Goal: Check status: Check status

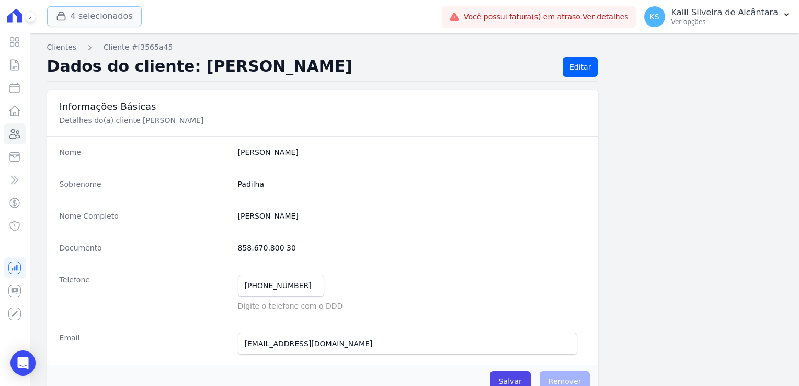
click at [80, 18] on button "4 selecionados" at bounding box center [94, 16] width 95 height 20
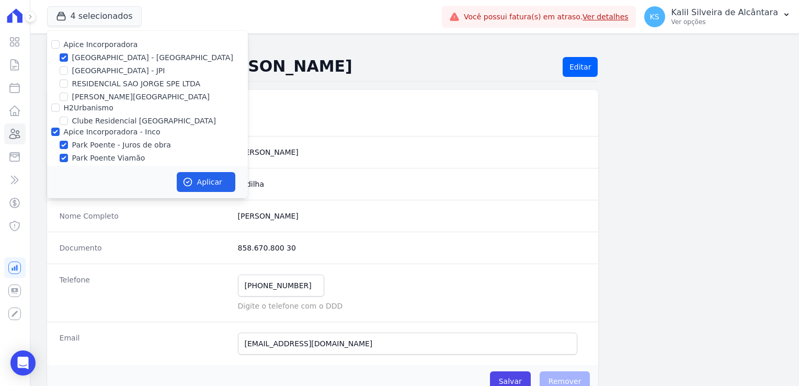
click at [56, 112] on div at bounding box center [55, 107] width 8 height 10
click at [51, 111] on input "H2Urbanismo" at bounding box center [55, 107] width 8 height 8
checkbox input "true"
click at [199, 180] on button "Aplicar" at bounding box center [206, 182] width 59 height 20
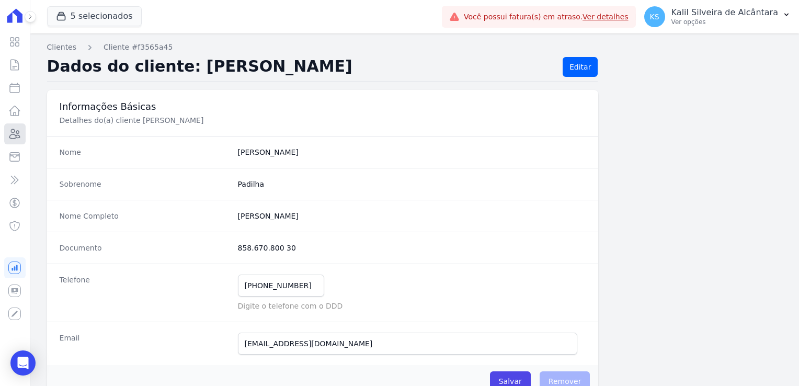
click at [19, 132] on icon at bounding box center [14, 134] width 13 height 13
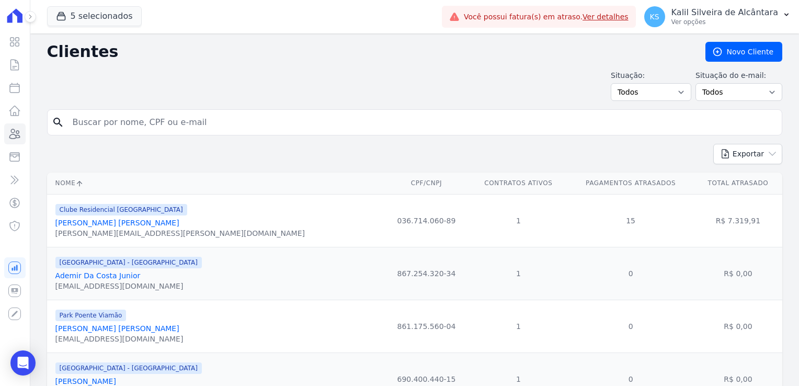
click at [120, 119] on input "search" at bounding box center [421, 122] width 711 height 21
click at [111, 134] on form "search" at bounding box center [414, 126] width 735 height 34
click at [116, 124] on input "search" at bounding box center [421, 122] width 711 height 21
paste input "[PERSON_NAME]"
type input "[PERSON_NAME]"
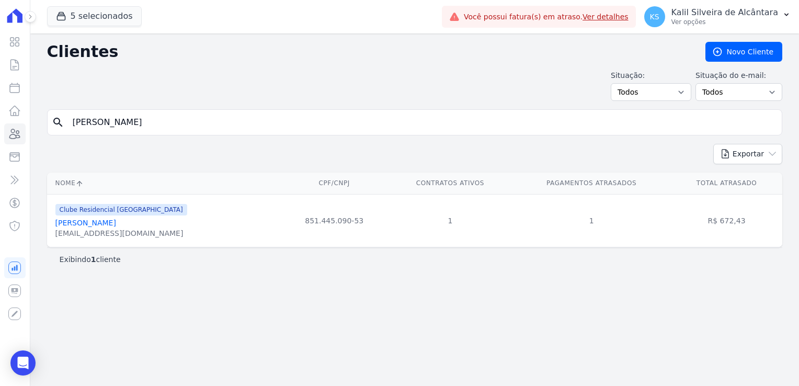
click at [102, 225] on link "[PERSON_NAME]" at bounding box center [85, 222] width 61 height 8
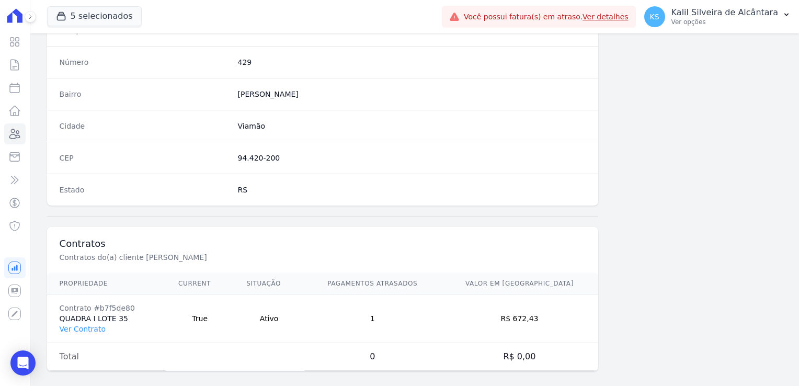
scroll to position [588, 0]
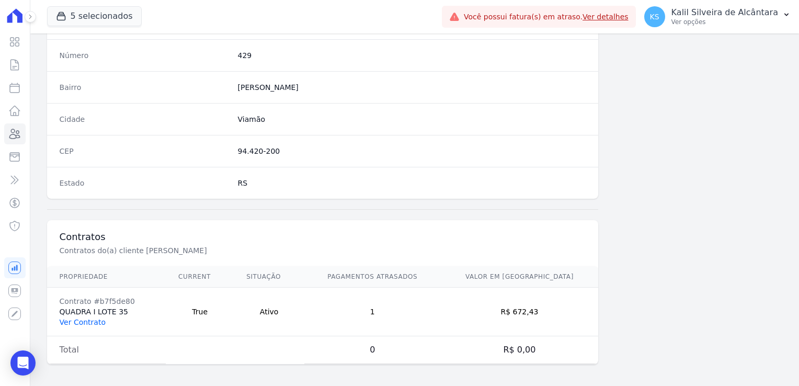
click at [93, 319] on link "Ver Contrato" at bounding box center [83, 322] width 46 height 8
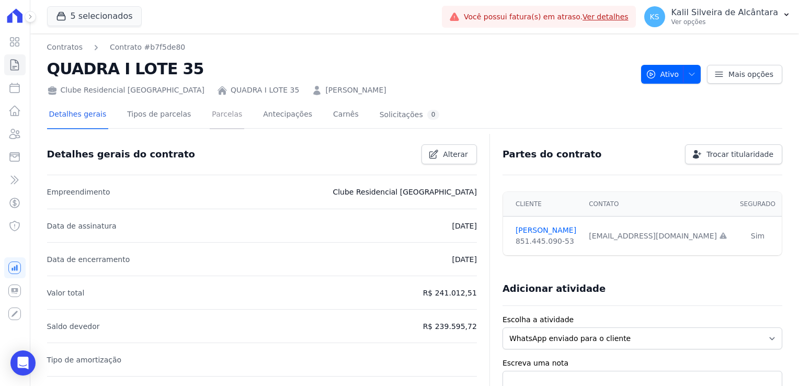
click at [215, 115] on link "Parcelas" at bounding box center [227, 115] width 34 height 28
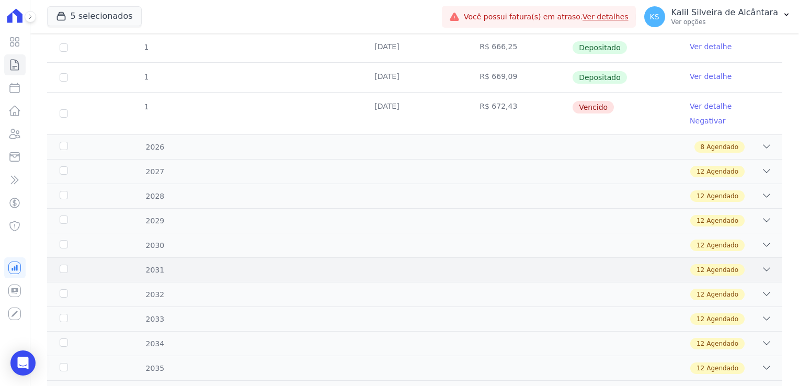
scroll to position [261, 0]
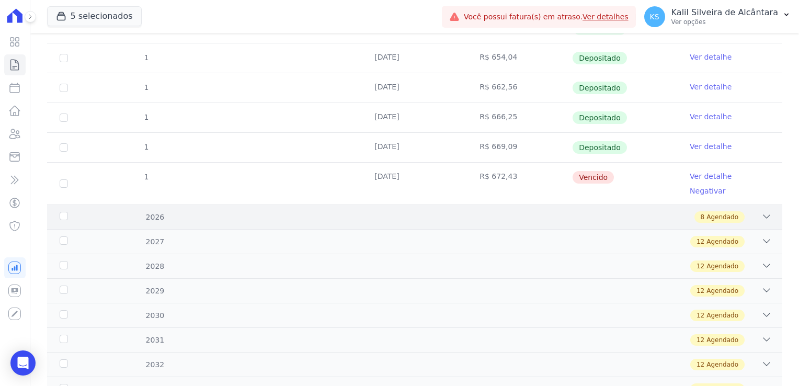
click at [355, 211] on div "8 Agendado" at bounding box center [450, 216] width 642 height 11
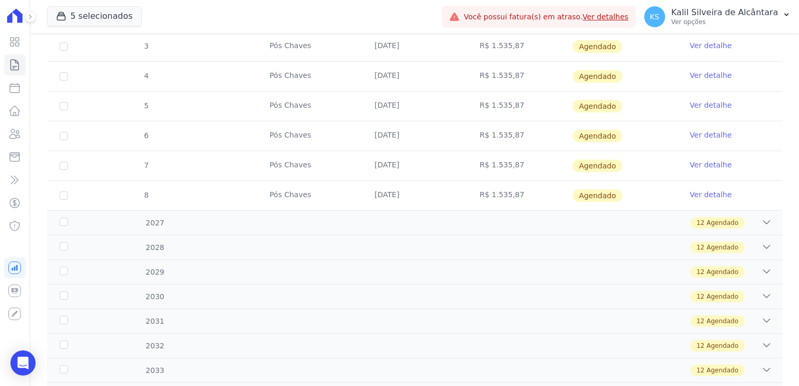
scroll to position [523, 0]
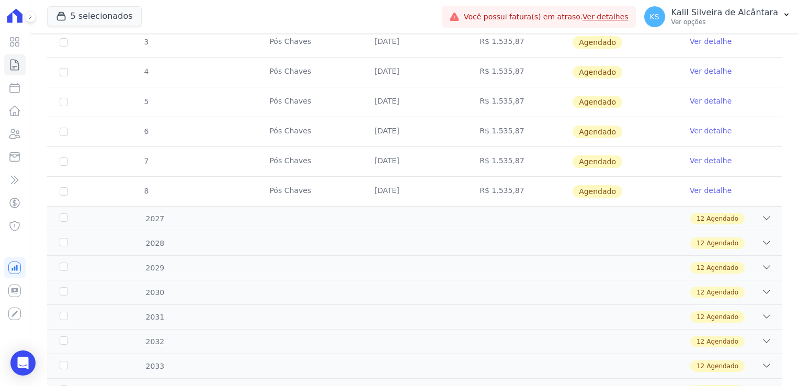
click at [339, 210] on div "2027 12 Agendado" at bounding box center [414, 218] width 735 height 25
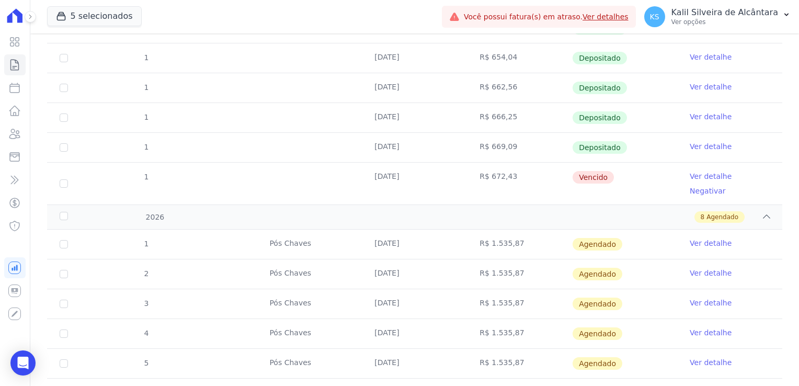
scroll to position [157, 0]
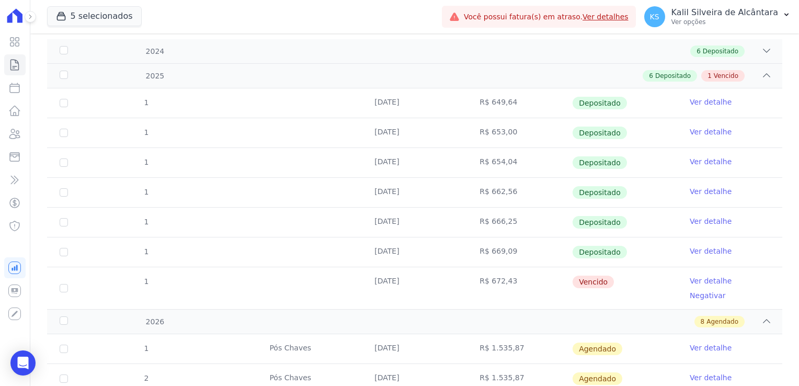
drag, startPoint x: 406, startPoint y: 289, endPoint x: 418, endPoint y: 287, distance: 12.1
click at [418, 287] on td "[DATE]" at bounding box center [414, 288] width 105 height 42
drag, startPoint x: 418, startPoint y: 287, endPoint x: 325, endPoint y: 282, distance: 92.7
click at [325, 282] on tr "1 [DATE] R$ 672,43 [GEOGRAPHIC_DATA] Ver detalhe Negativar" at bounding box center [414, 288] width 735 height 42
click at [22, 131] on link "Clientes" at bounding box center [14, 133] width 21 height 21
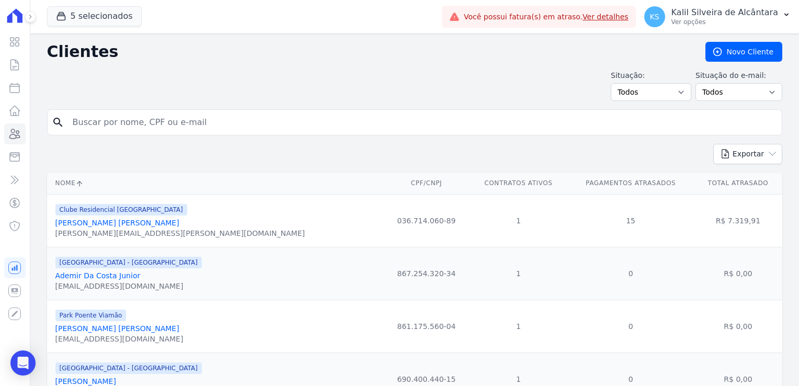
click at [107, 125] on input "search" at bounding box center [421, 122] width 711 height 21
paste input "[PERSON_NAME] [PERSON_NAME] DA COSTA [PERSON_NAME]"
type input "[PERSON_NAME] [PERSON_NAME] DA COSTA [PERSON_NAME]"
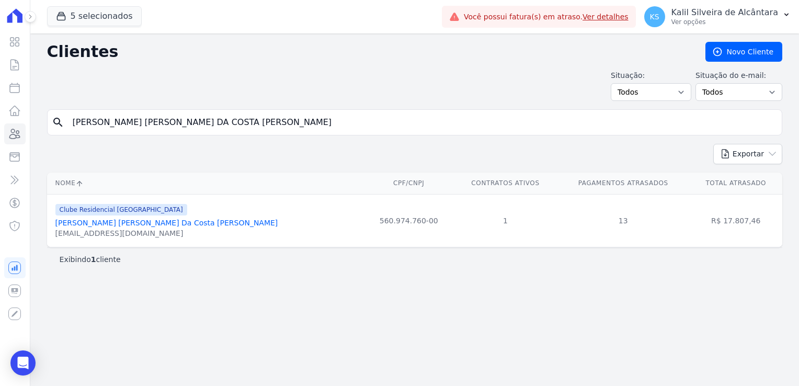
click at [140, 225] on link "[PERSON_NAME] [PERSON_NAME] Da Costa [PERSON_NAME]" at bounding box center [166, 222] width 223 height 8
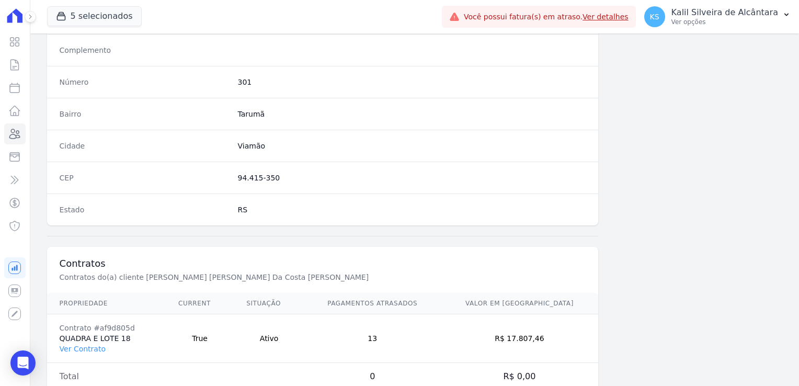
scroll to position [588, 0]
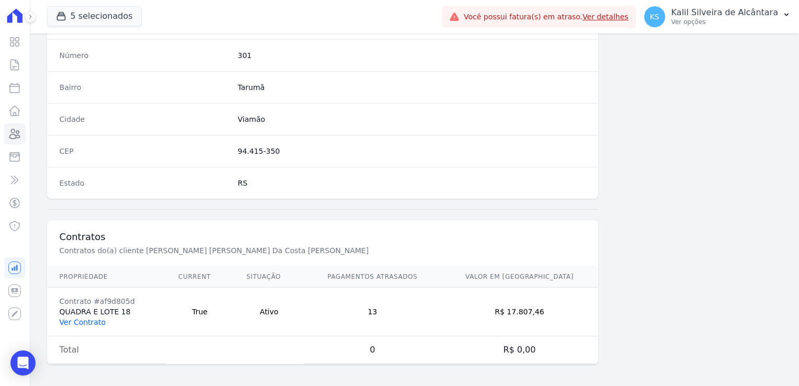
click at [94, 319] on link "Ver Contrato" at bounding box center [83, 322] width 46 height 8
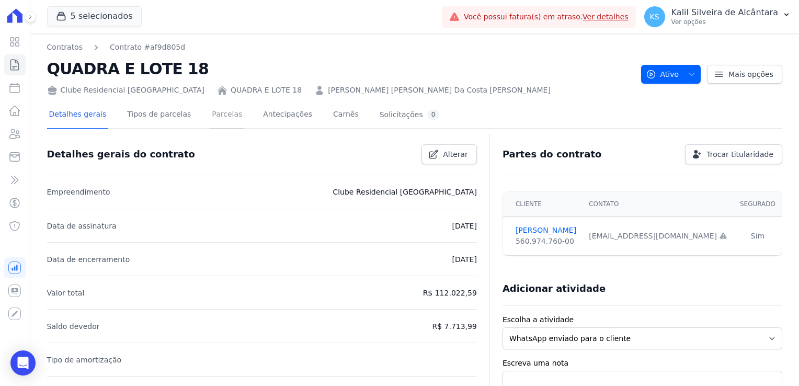
click at [210, 112] on link "Parcelas" at bounding box center [227, 115] width 34 height 28
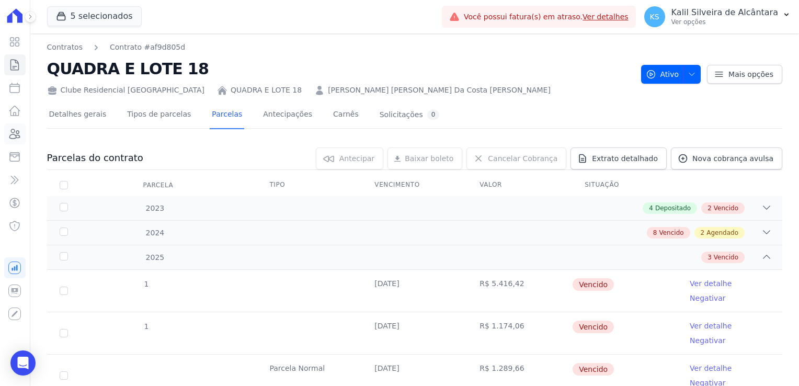
click at [17, 140] on icon at bounding box center [14, 134] width 13 height 13
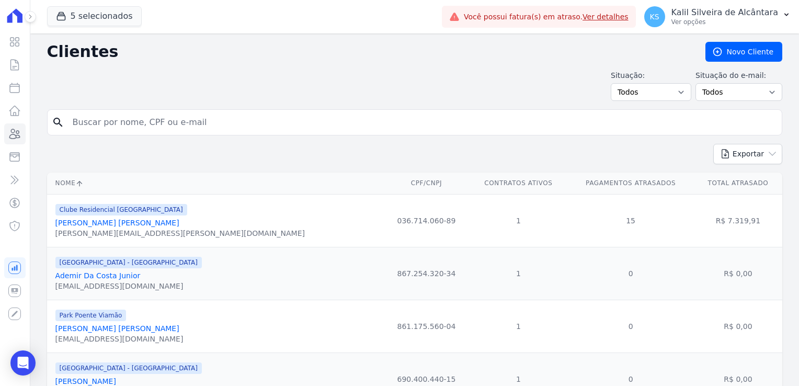
click at [181, 128] on input "search" at bounding box center [421, 122] width 711 height 21
type input "franciele"
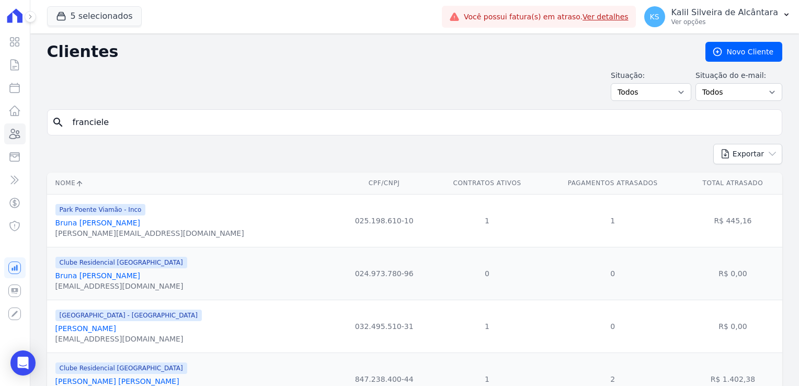
click at [145, 120] on input "franciele" at bounding box center [421, 122] width 711 height 21
type input "[PERSON_NAME]"
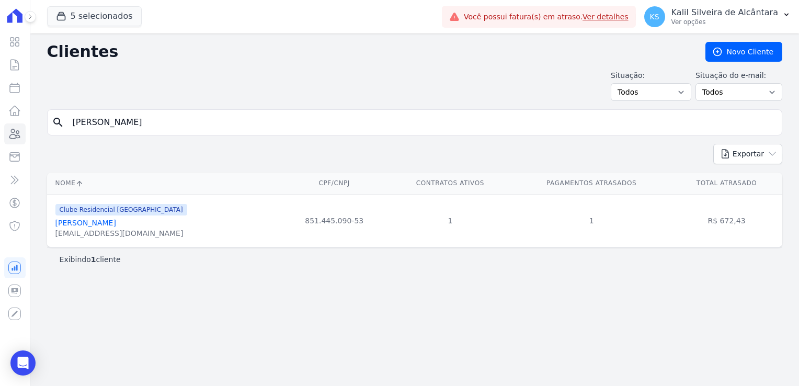
click at [115, 225] on link "[PERSON_NAME]" at bounding box center [85, 222] width 61 height 8
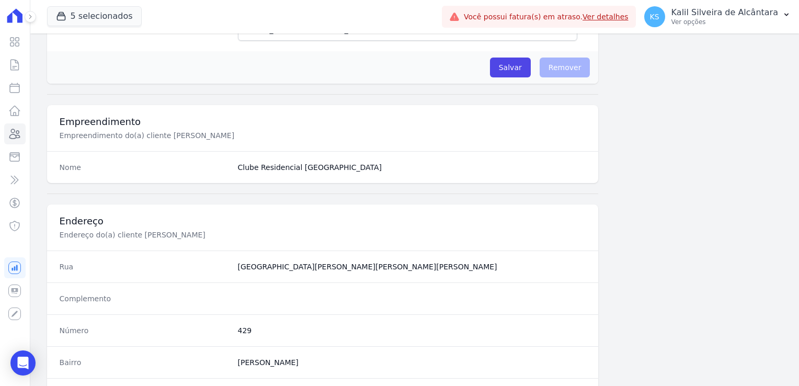
scroll to position [588, 0]
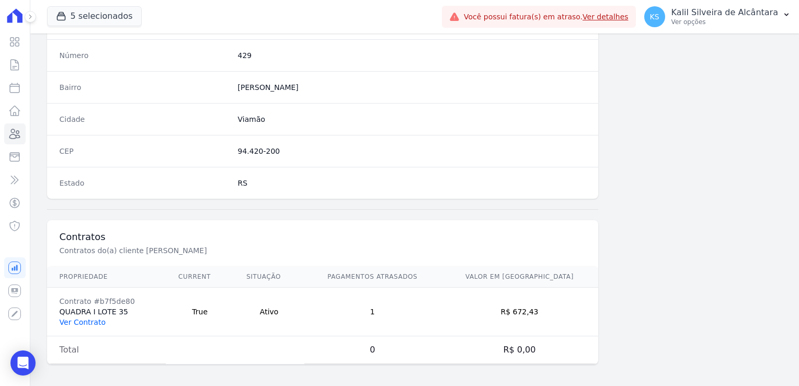
click at [100, 319] on link "Ver Contrato" at bounding box center [83, 322] width 46 height 8
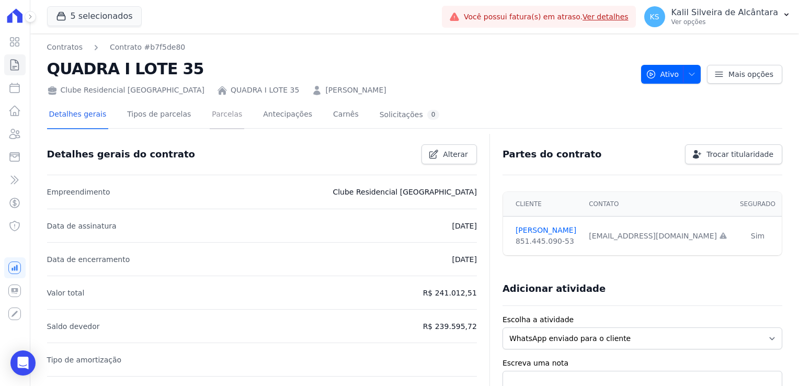
click at [227, 118] on link "Parcelas" at bounding box center [227, 115] width 34 height 28
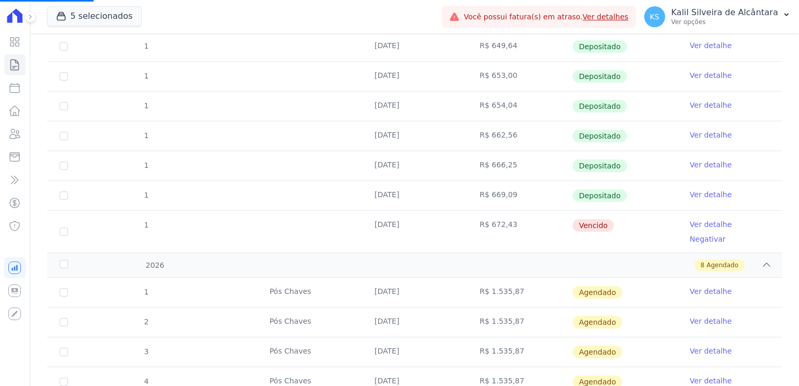
scroll to position [366, 0]
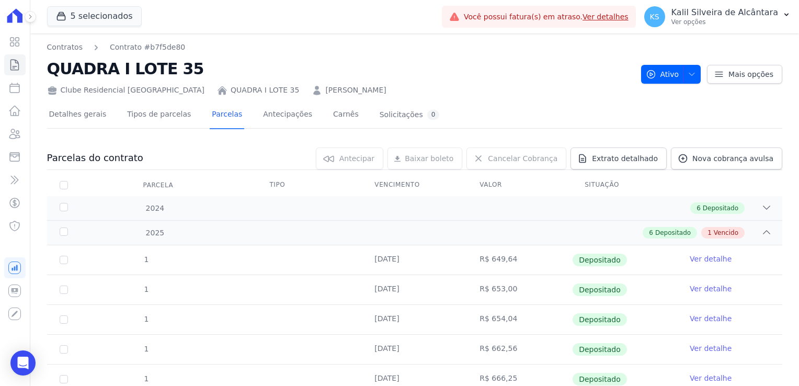
click at [68, 179] on th "Parcela" at bounding box center [63, 185] width 33 height 22
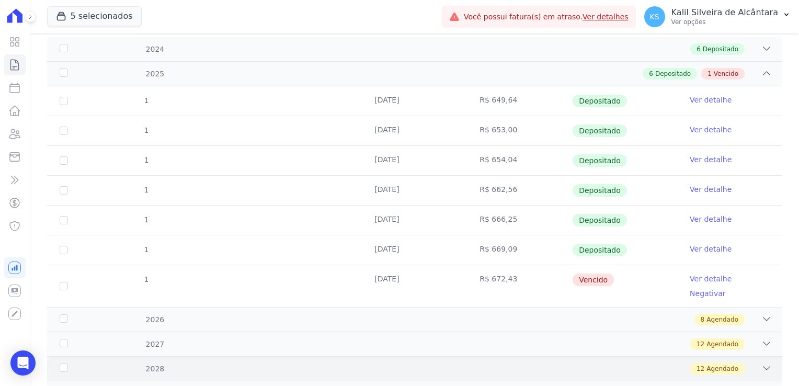
scroll to position [314, 0]
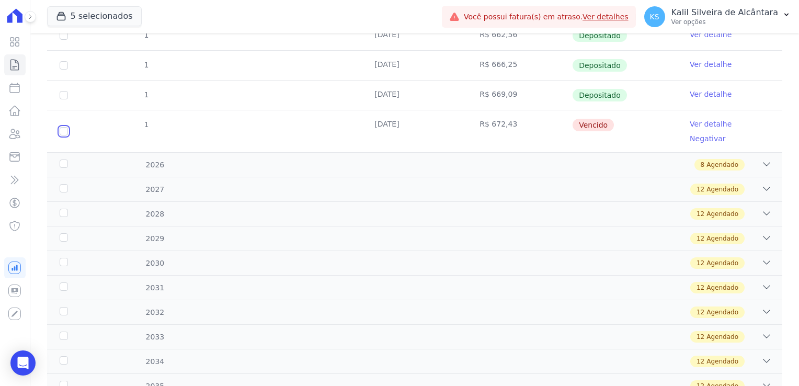
click at [65, 127] on input "checkbox" at bounding box center [64, 131] width 8 height 8
checkbox input "true"
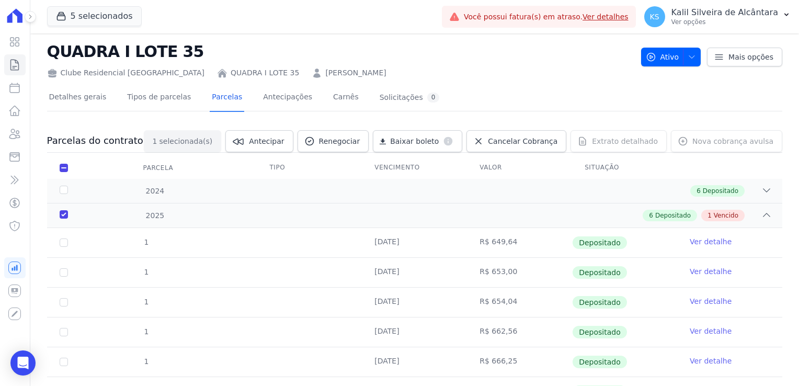
scroll to position [0, 0]
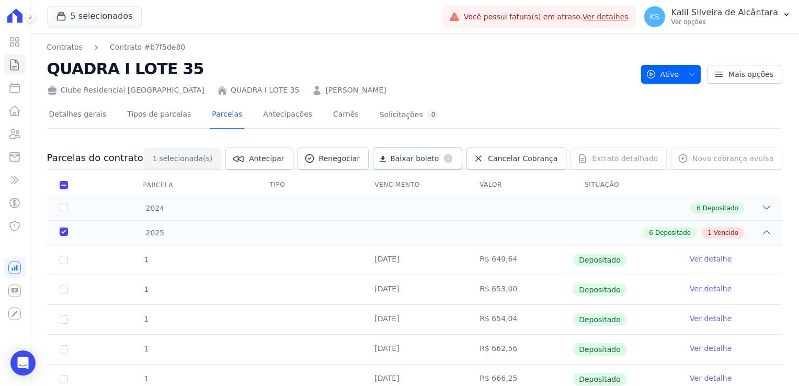
click at [438, 163] on span "Baixar boleto" at bounding box center [414, 158] width 49 height 10
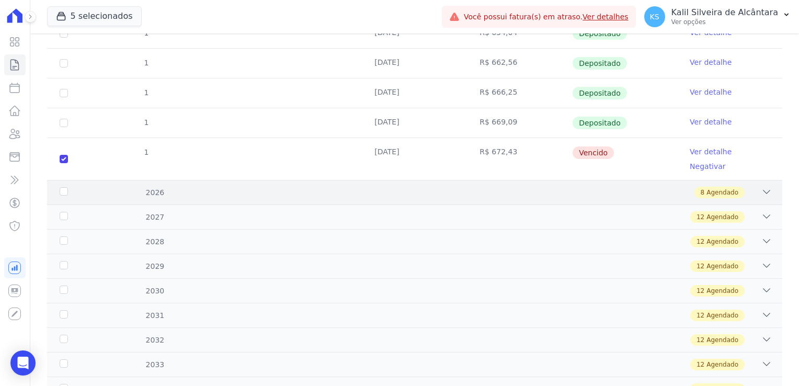
scroll to position [314, 0]
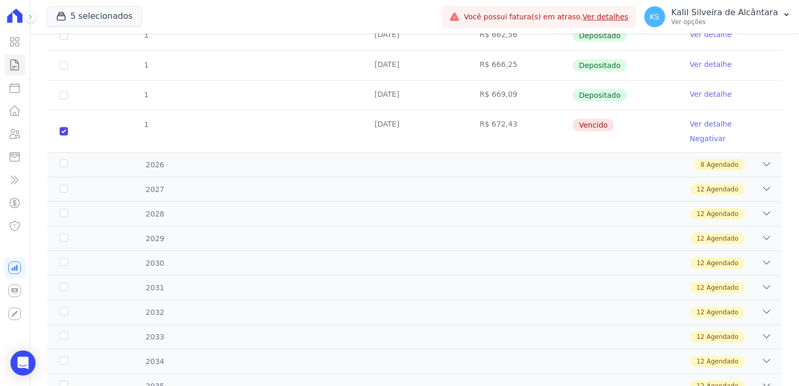
drag, startPoint x: 346, startPoint y: 126, endPoint x: 494, endPoint y: 125, distance: 147.4
click at [350, 125] on td at bounding box center [309, 131] width 105 height 42
click at [695, 124] on link "Ver detalhe" at bounding box center [710, 124] width 42 height 10
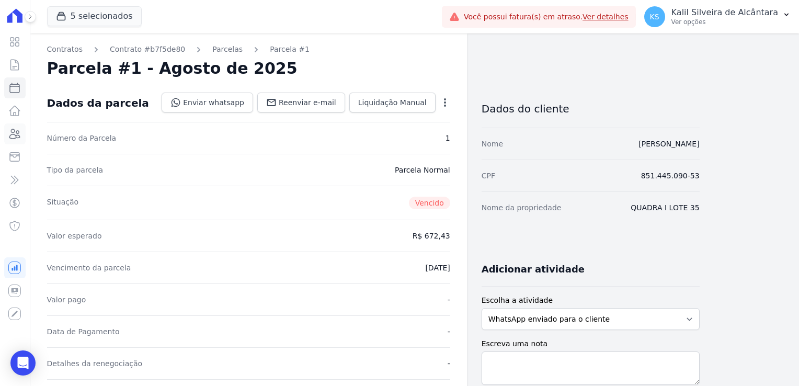
click at [22, 134] on link "Clientes" at bounding box center [14, 133] width 21 height 21
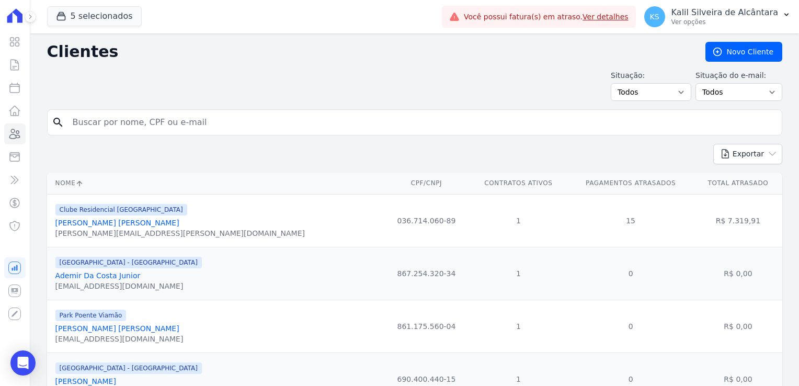
click at [195, 132] on div "search" at bounding box center [414, 122] width 735 height 26
click at [195, 128] on input "search" at bounding box center [421, 122] width 711 height 21
type input "[PERSON_NAME]"
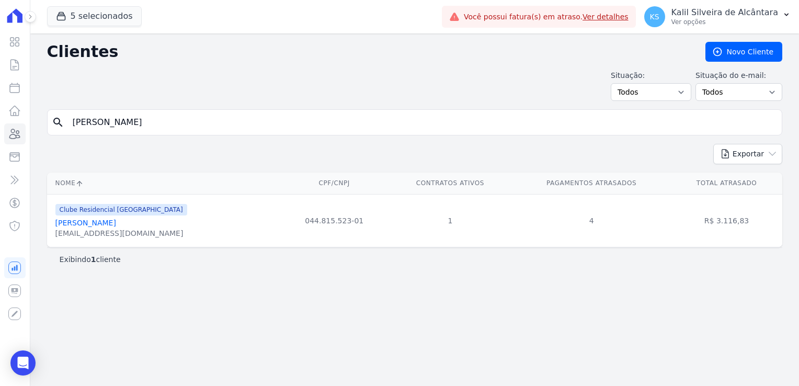
click at [108, 224] on link "[PERSON_NAME]" at bounding box center [85, 222] width 61 height 8
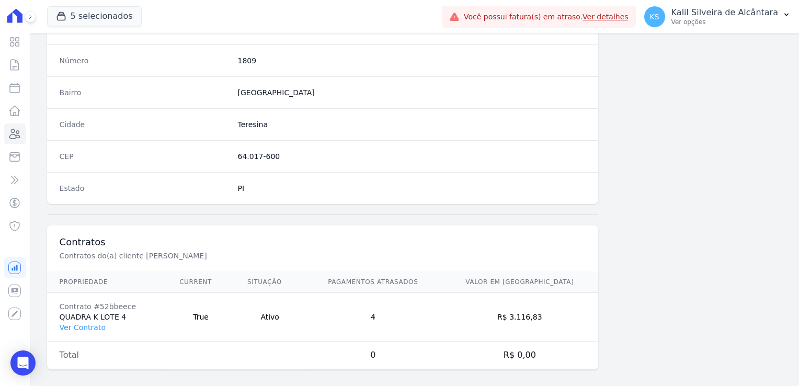
scroll to position [588, 0]
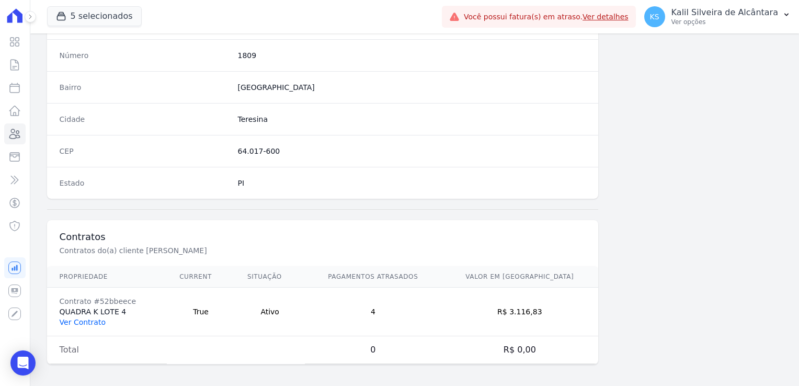
click at [72, 321] on link "Ver Contrato" at bounding box center [83, 322] width 46 height 8
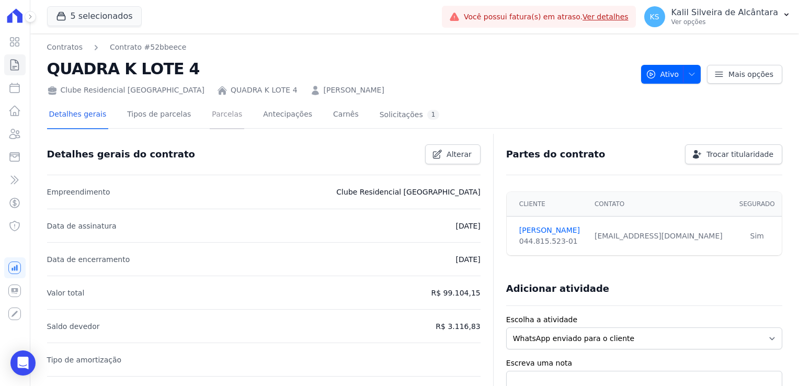
click at [216, 115] on link "Parcelas" at bounding box center [227, 115] width 34 height 28
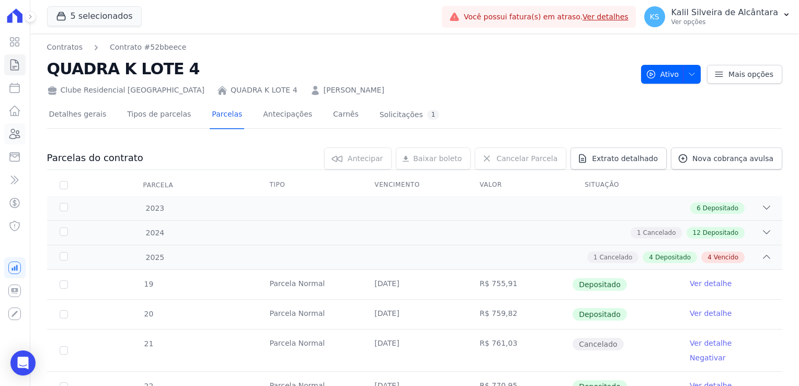
click at [19, 134] on icon at bounding box center [14, 134] width 13 height 13
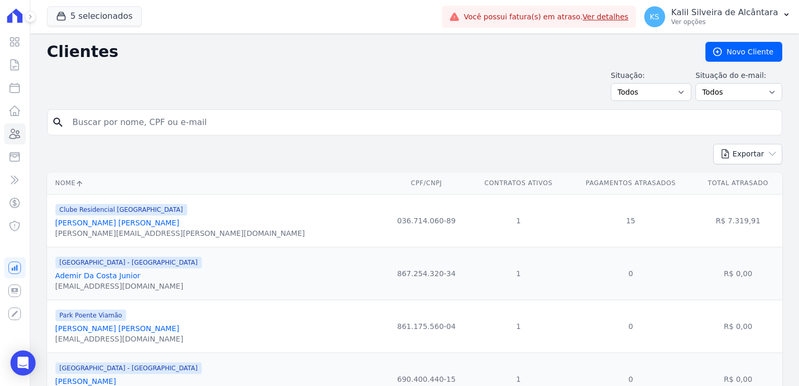
click at [193, 126] on input "search" at bounding box center [421, 122] width 711 height 21
type input "karoline"
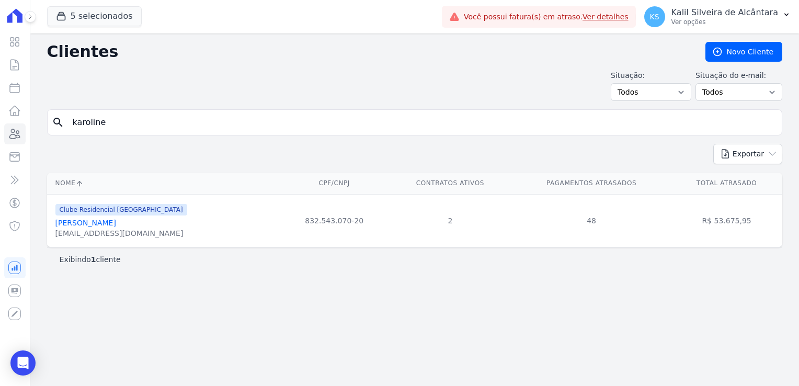
click at [116, 219] on link "[PERSON_NAME]" at bounding box center [85, 222] width 61 height 8
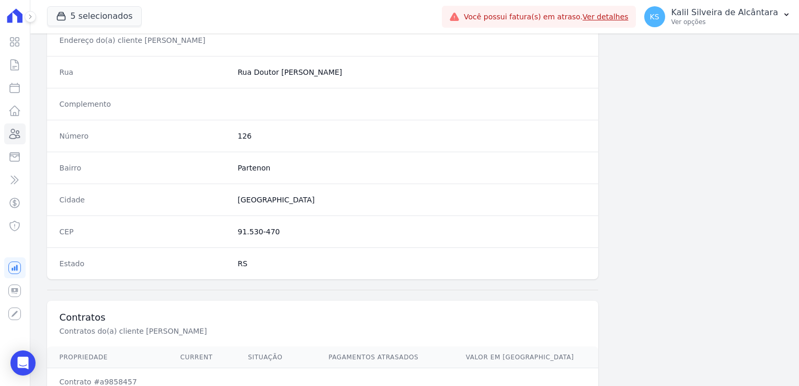
scroll to position [637, 0]
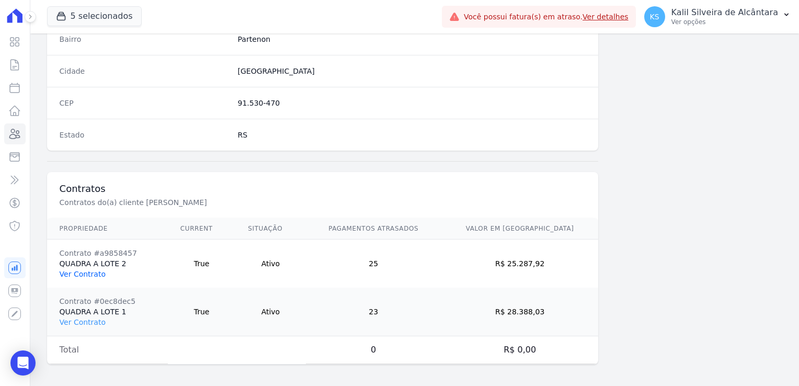
click at [66, 273] on link "Ver Contrato" at bounding box center [83, 274] width 46 height 8
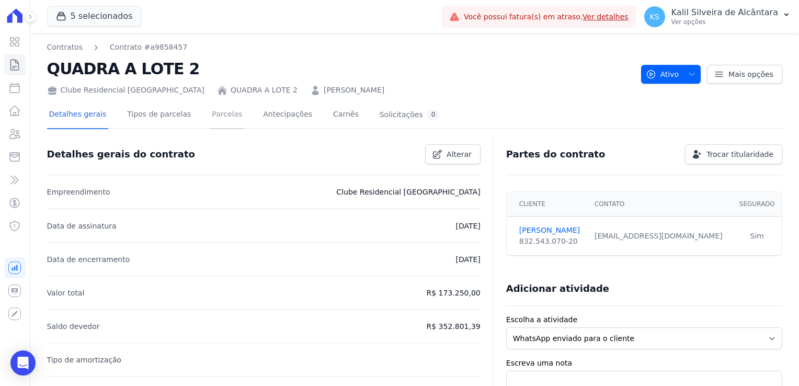
click at [221, 125] on link "Parcelas" at bounding box center [227, 115] width 34 height 28
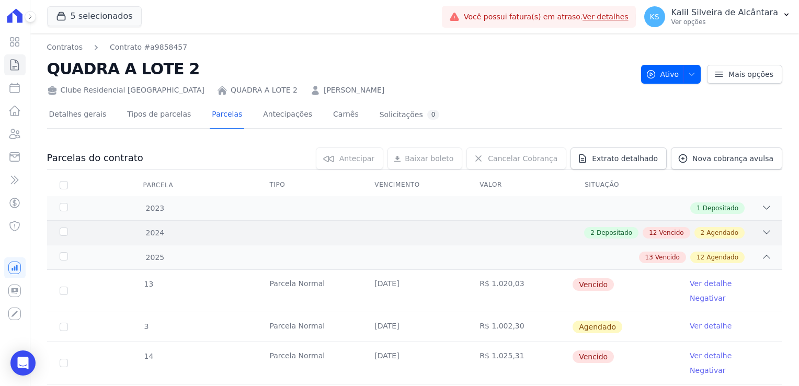
click at [116, 229] on div "2024" at bounding box center [90, 232] width 66 height 11
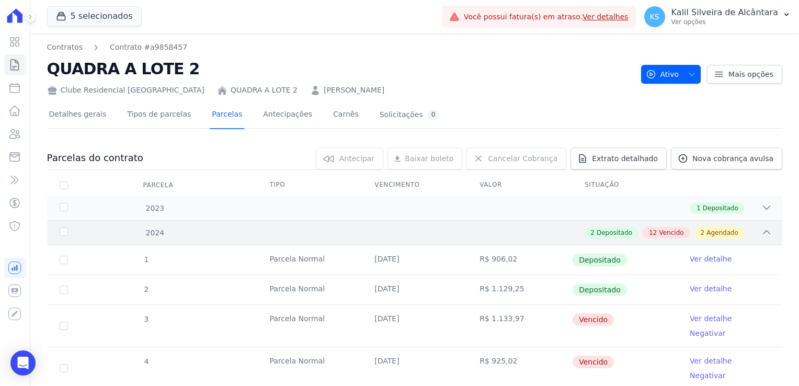
scroll to position [105, 0]
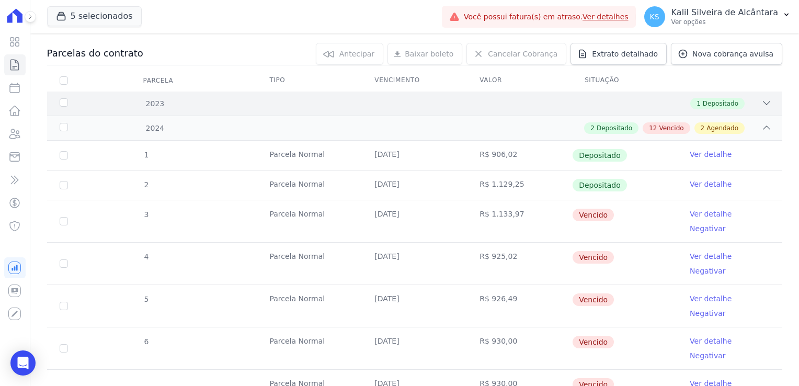
click at [165, 99] on div "1 Depositado" at bounding box center [450, 103] width 642 height 11
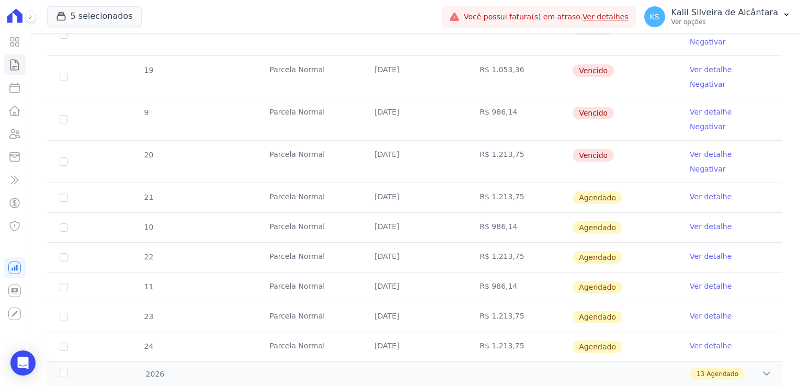
scroll to position [1478, 0]
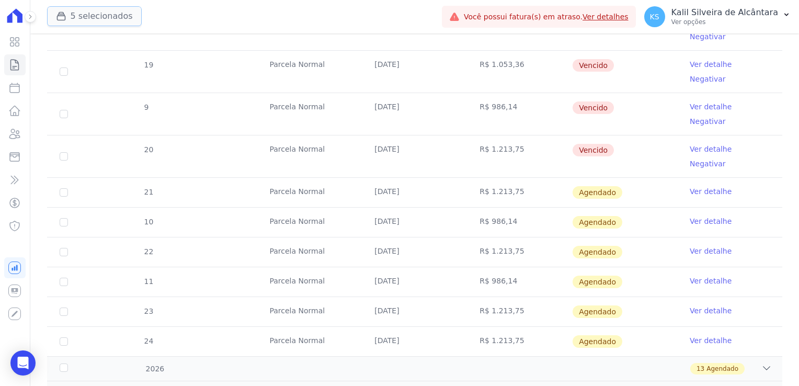
click at [99, 8] on button "5 selecionados" at bounding box center [94, 16] width 95 height 20
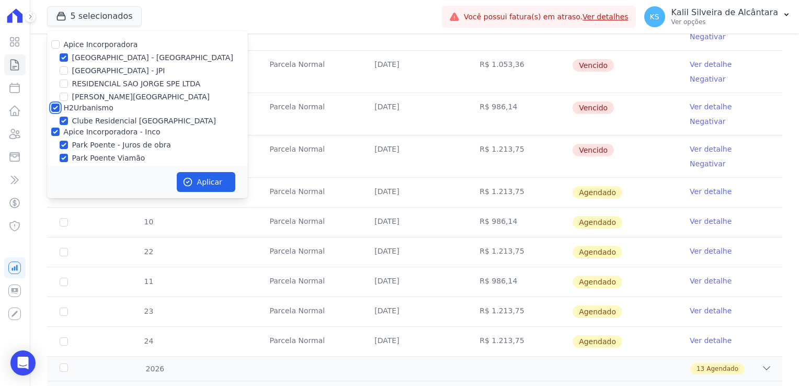
click at [54, 106] on input "H2Urbanismo" at bounding box center [55, 107] width 8 height 8
checkbox input "false"
click at [50, 108] on div "H2Urbanismo" at bounding box center [147, 107] width 201 height 11
click at [58, 110] on input "H2Urbanismo" at bounding box center [55, 107] width 8 height 8
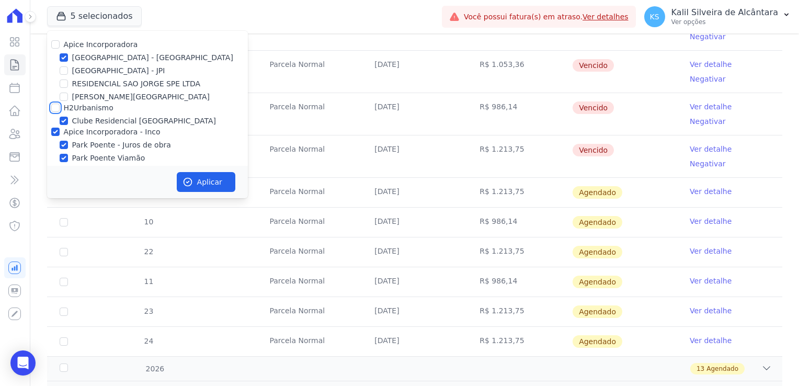
checkbox input "true"
click at [200, 176] on button "Aplicar" at bounding box center [206, 182] width 59 height 20
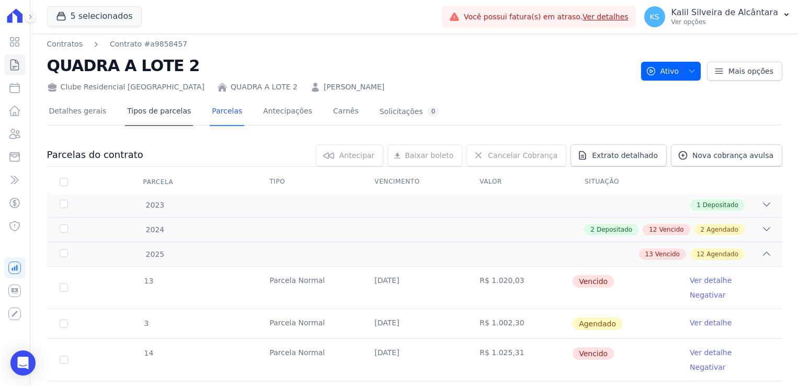
scroll to position [0, 0]
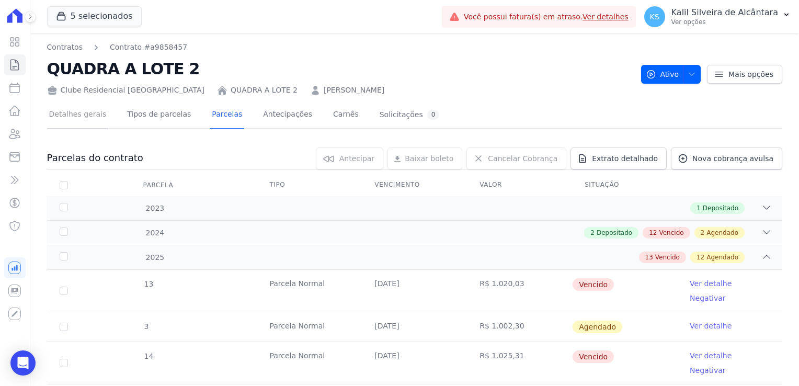
click at [66, 118] on link "Detalhes gerais" at bounding box center [78, 115] width 62 height 28
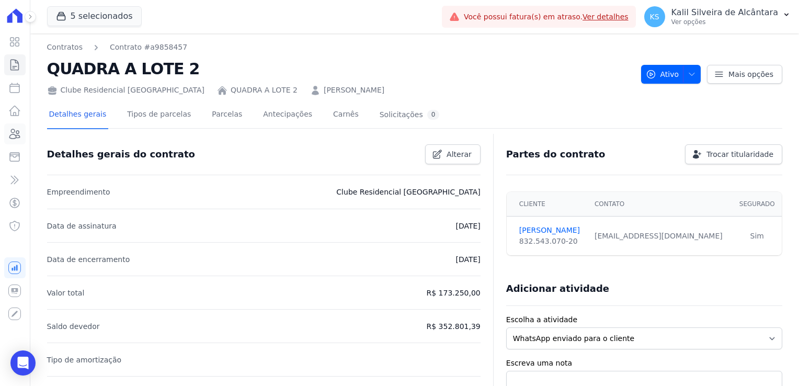
click at [16, 131] on icon at bounding box center [14, 134] width 13 height 13
click at [222, 127] on link "Parcelas" at bounding box center [227, 115] width 34 height 28
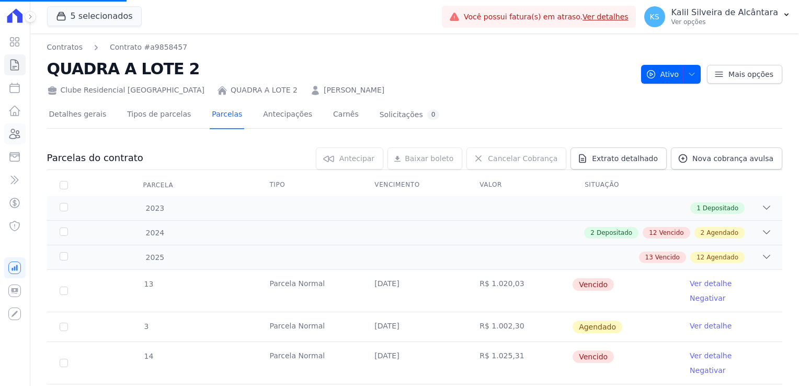
click at [15, 139] on icon at bounding box center [14, 134] width 13 height 13
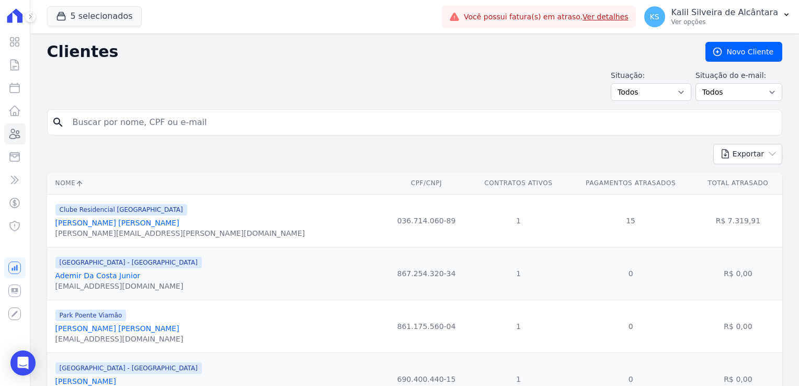
click at [99, 131] on input "search" at bounding box center [421, 122] width 711 height 21
type input "karoline"
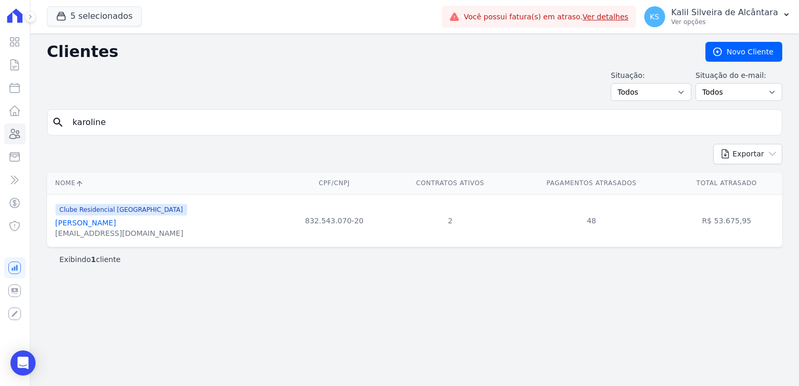
click at [123, 229] on div "[EMAIL_ADDRESS][DOMAIN_NAME]" at bounding box center [121, 233] width 132 height 10
click at [116, 224] on link "[PERSON_NAME]" at bounding box center [85, 222] width 61 height 8
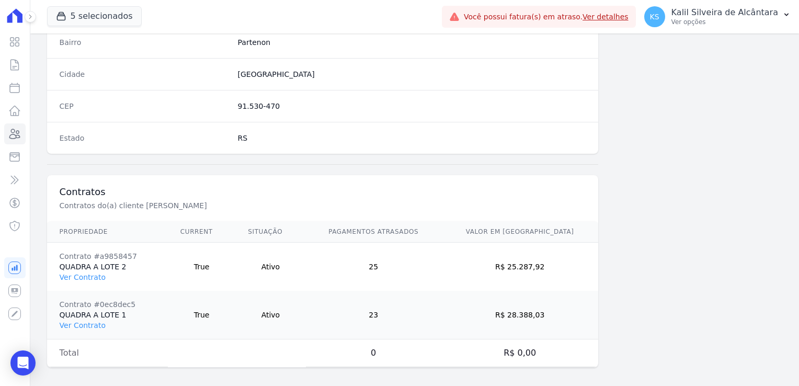
scroll to position [637, 0]
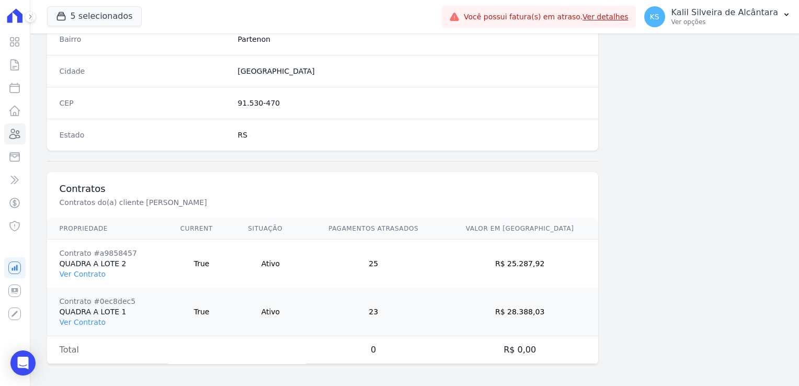
drag, startPoint x: 388, startPoint y: 287, endPoint x: 355, endPoint y: 254, distance: 46.9
click at [355, 254] on tbody "Contrato #a9858457 QUADRA A LOTE 2 Ver Contrato True Ativo 25 R$ 25.287,92 Cont…" at bounding box center [322, 287] width 551 height 97
drag, startPoint x: 355, startPoint y: 254, endPoint x: 449, endPoint y: 294, distance: 102.1
click at [441, 294] on td "23" at bounding box center [373, 311] width 135 height 49
click at [441, 317] on td "23" at bounding box center [373, 311] width 135 height 49
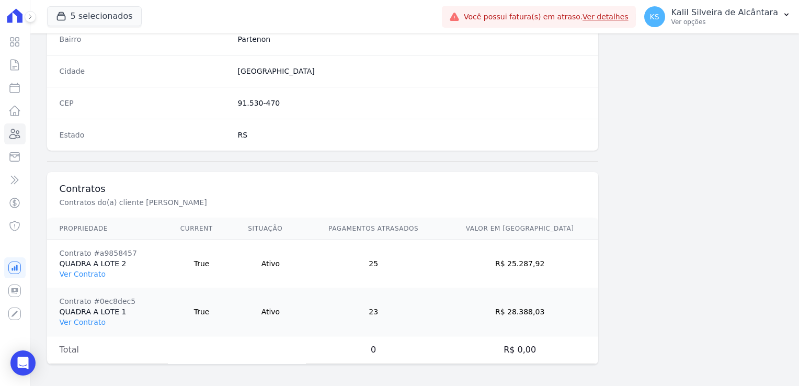
drag, startPoint x: 401, startPoint y: 304, endPoint x: 393, endPoint y: 269, distance: 36.5
click at [393, 269] on tbody "Contrato #a9858457 QUADRA A LOTE 2 Ver Contrato True Ativo 25 R$ 25.287,92 Cont…" at bounding box center [322, 287] width 551 height 97
drag, startPoint x: 393, startPoint y: 269, endPoint x: 476, endPoint y: 311, distance: 93.3
click at [476, 311] on tr "Contrato #0ec8dec5 QUADRA A LOTE 1 Ver Contrato True Ativo 23 R$ 28.388,03" at bounding box center [322, 311] width 551 height 49
click at [420, 293] on td "23" at bounding box center [373, 311] width 135 height 49
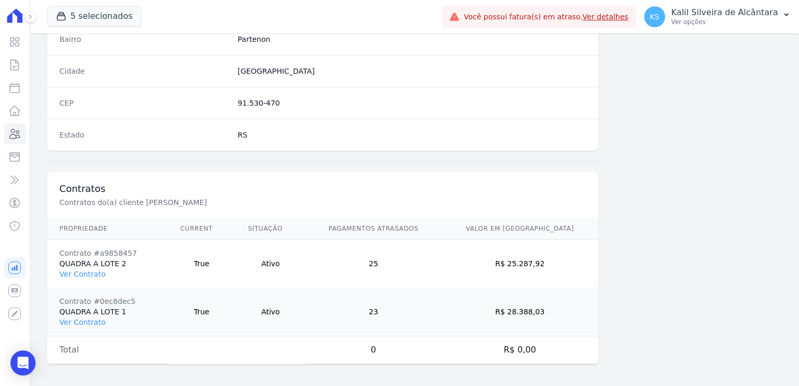
drag, startPoint x: 391, startPoint y: 257, endPoint x: 447, endPoint y: 273, distance: 58.1
click at [441, 273] on td "25" at bounding box center [373, 263] width 135 height 49
drag, startPoint x: 447, startPoint y: 273, endPoint x: 460, endPoint y: 303, distance: 32.3
click at [441, 302] on td "23" at bounding box center [373, 311] width 135 height 49
drag, startPoint x: 413, startPoint y: 311, endPoint x: 435, endPoint y: 311, distance: 21.4
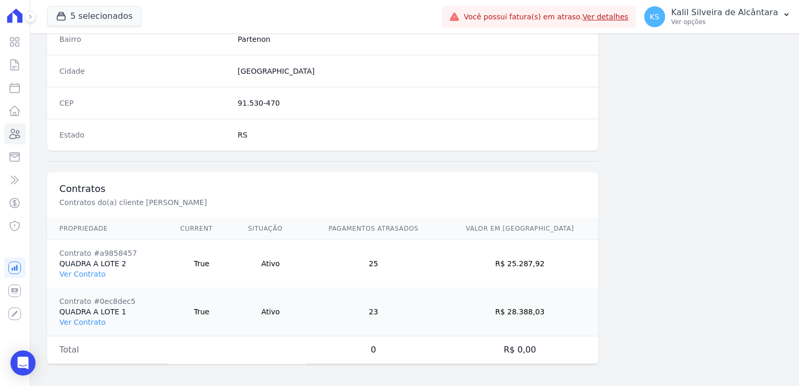
click at [435, 311] on td "23" at bounding box center [373, 311] width 135 height 49
drag, startPoint x: 435, startPoint y: 311, endPoint x: 399, endPoint y: 326, distance: 38.6
click at [399, 326] on td "23" at bounding box center [373, 311] width 135 height 49
click at [83, 275] on link "Ver Contrato" at bounding box center [83, 274] width 46 height 8
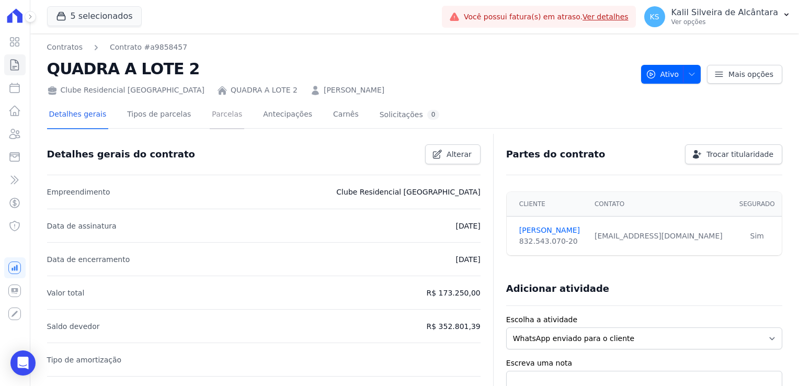
click at [210, 119] on link "Parcelas" at bounding box center [227, 115] width 34 height 28
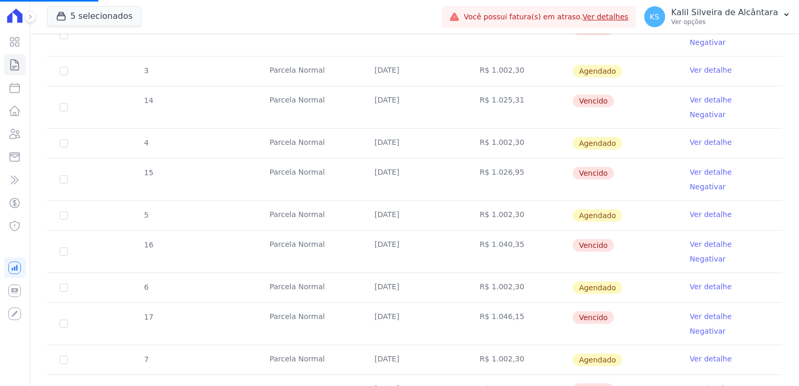
scroll to position [366, 0]
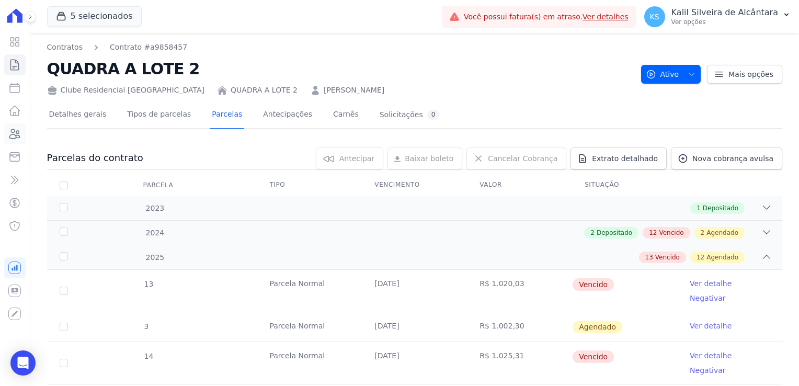
click at [20, 138] on icon at bounding box center [14, 134] width 13 height 13
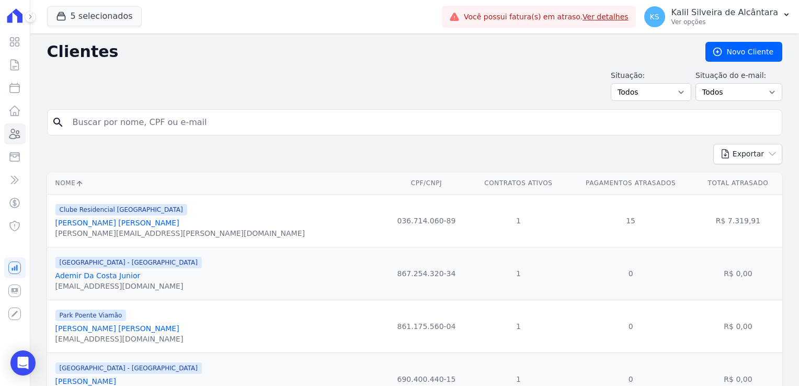
click at [91, 142] on form "search" at bounding box center [414, 126] width 735 height 34
click at [97, 138] on form "search" at bounding box center [414, 126] width 735 height 34
click at [101, 131] on input "search" at bounding box center [421, 122] width 711 height 21
type input "[PERSON_NAME]"
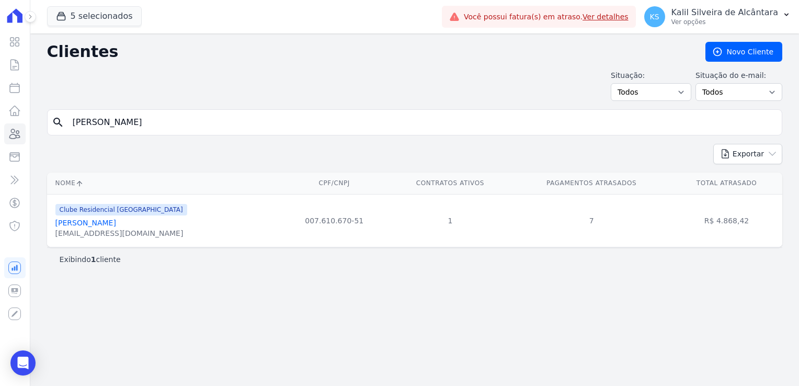
click at [137, 228] on div "[EMAIL_ADDRESS][DOMAIN_NAME]" at bounding box center [121, 233] width 132 height 10
click at [116, 223] on link "[PERSON_NAME]" at bounding box center [85, 222] width 61 height 8
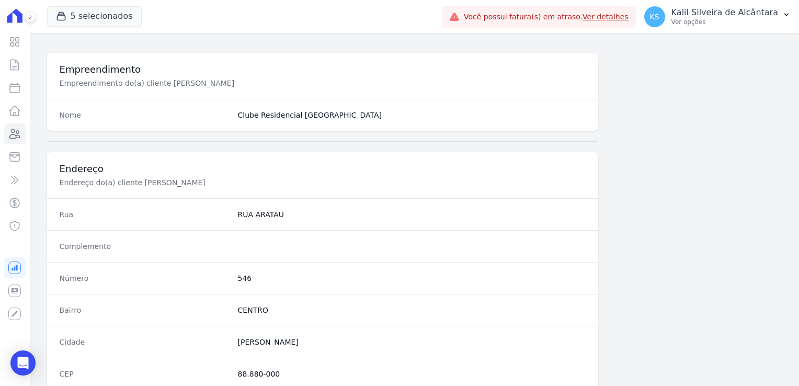
scroll to position [588, 0]
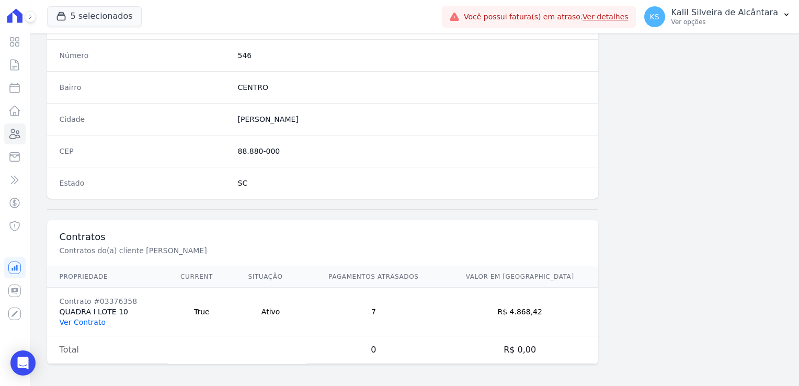
click at [91, 318] on link "Ver Contrato" at bounding box center [83, 322] width 46 height 8
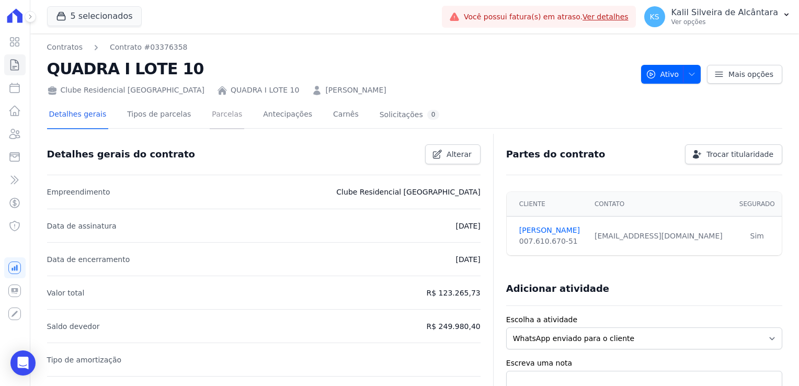
click at [217, 123] on link "Parcelas" at bounding box center [227, 115] width 34 height 28
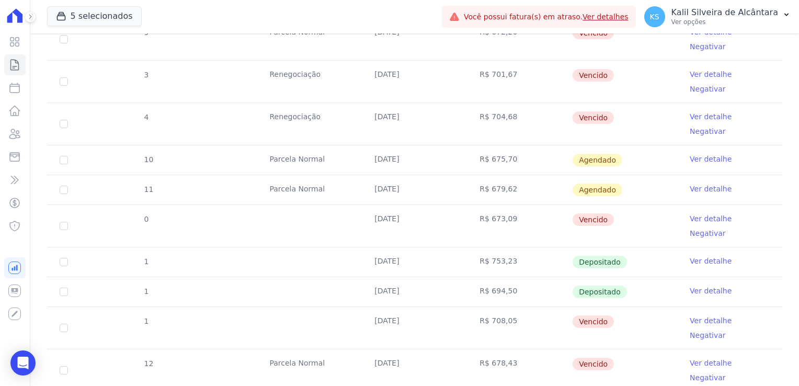
scroll to position [418, 0]
